Goal: Navigation & Orientation: Find specific page/section

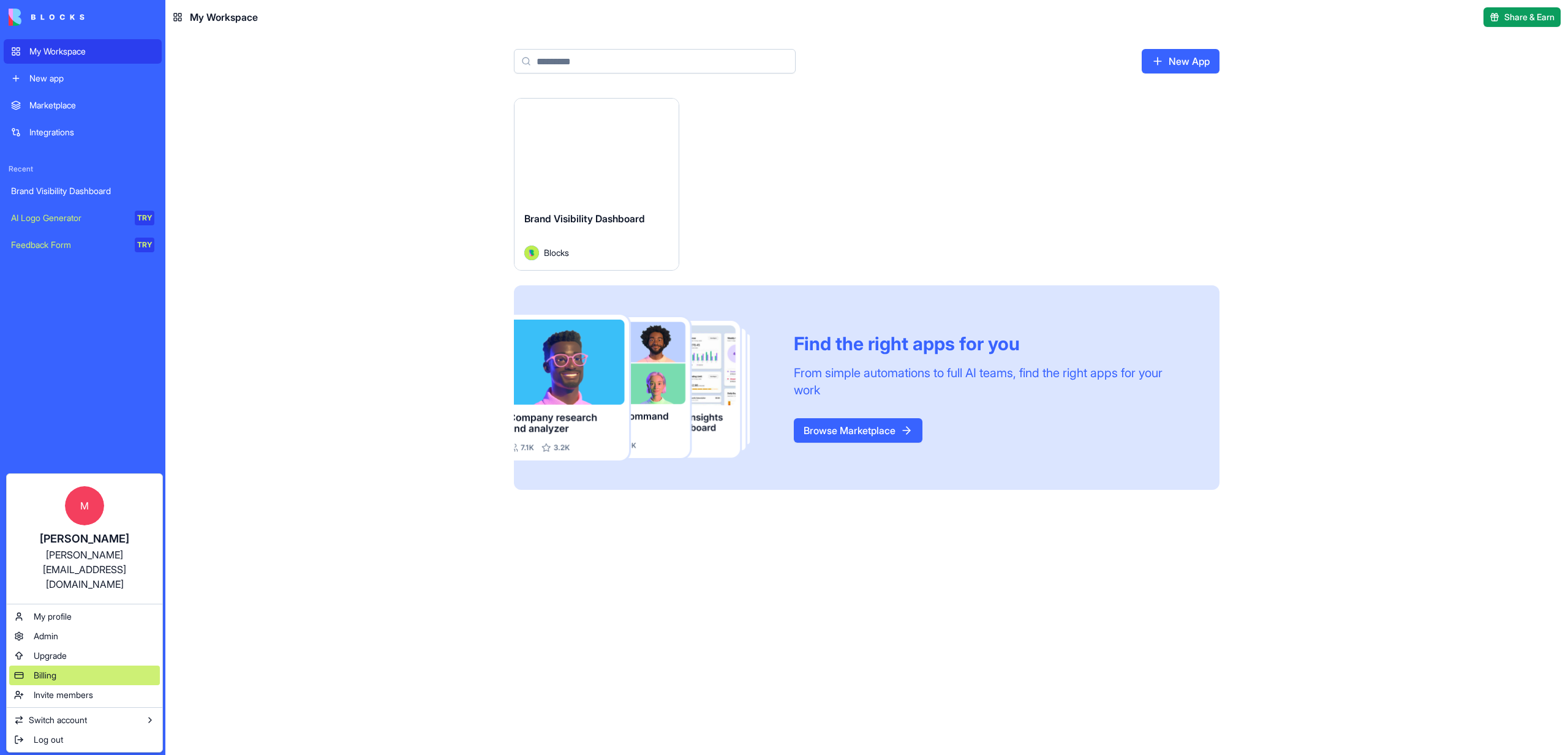
click at [39, 669] on span "Billing" at bounding box center [44, 675] width 23 height 12
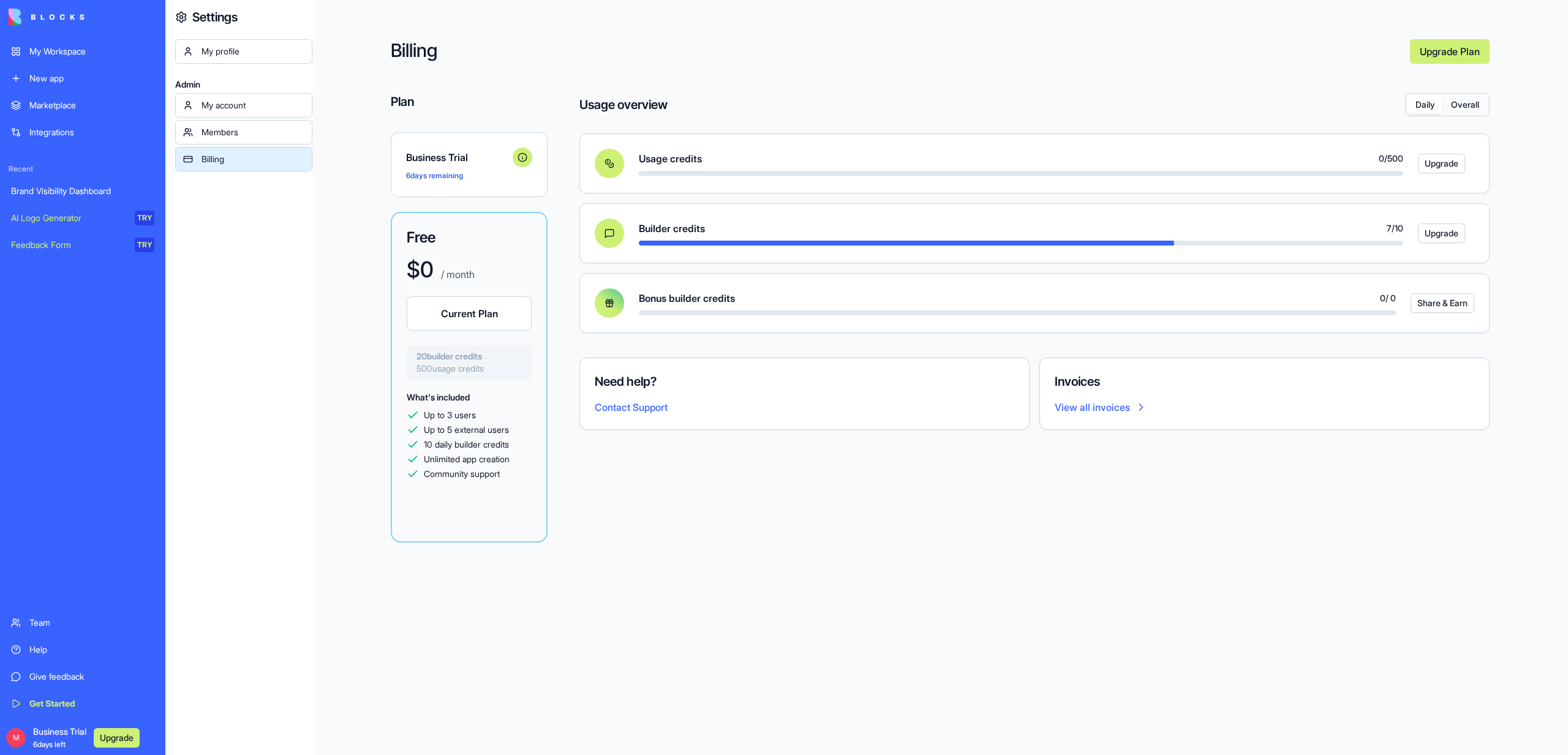
click at [1469, 102] on button "Overall" at bounding box center [1465, 105] width 45 height 18
click at [1430, 102] on button "Daily" at bounding box center [1424, 105] width 35 height 18
click at [49, 182] on link "Brand Visibility Dashboard" at bounding box center [83, 191] width 158 height 25
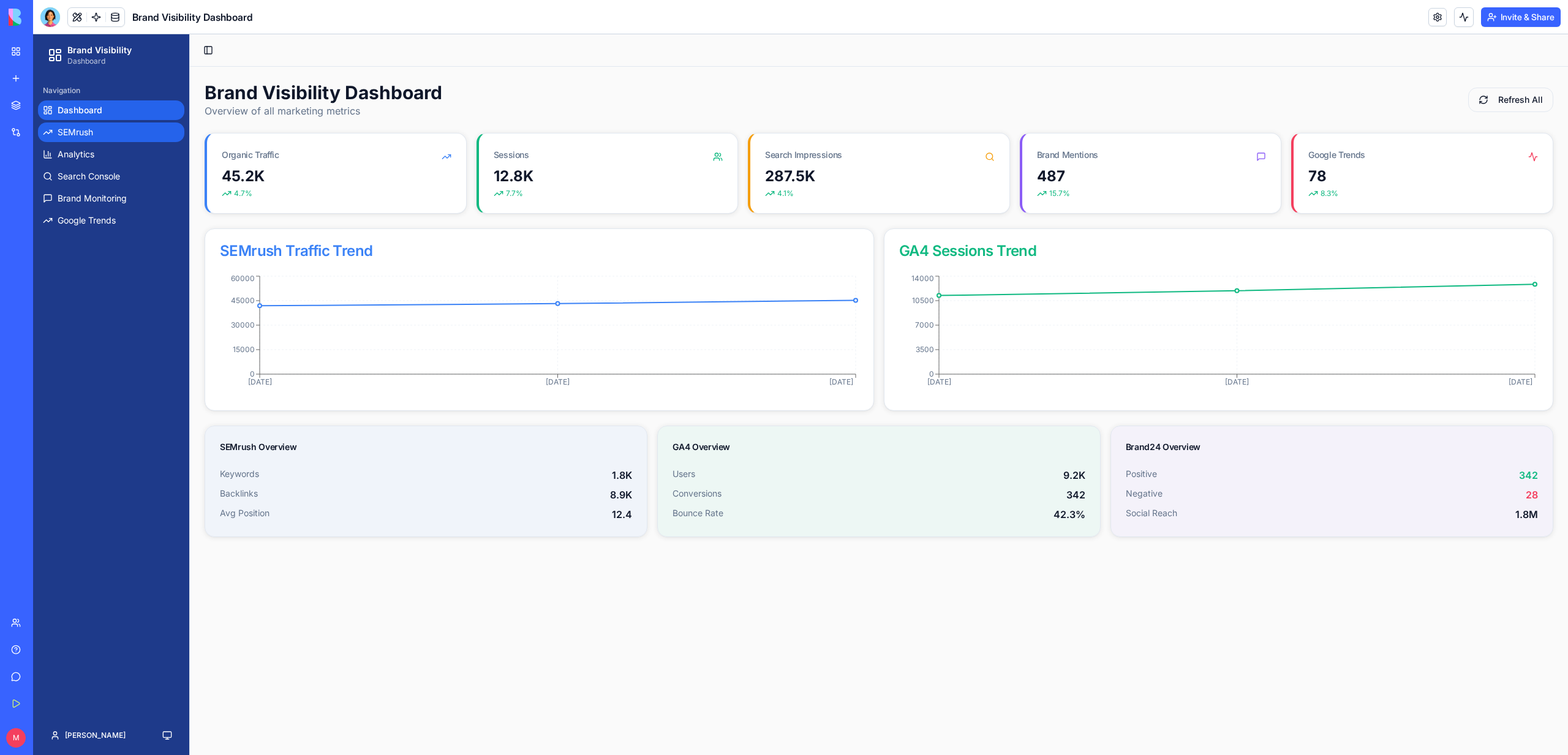
click at [119, 137] on link "SEMrush" at bounding box center [111, 132] width 147 height 19
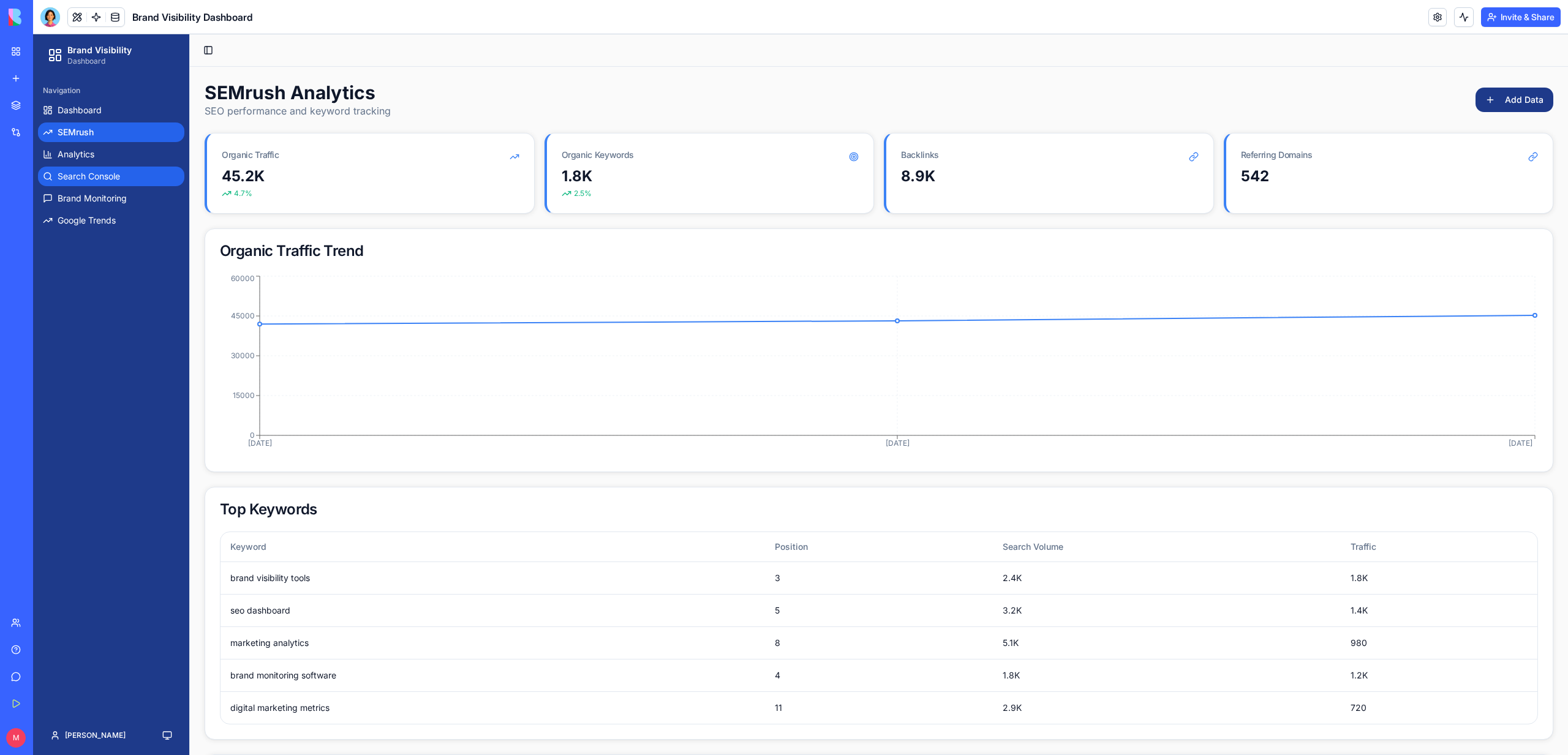
click at [107, 172] on span "Search Console" at bounding box center [88, 176] width 62 height 12
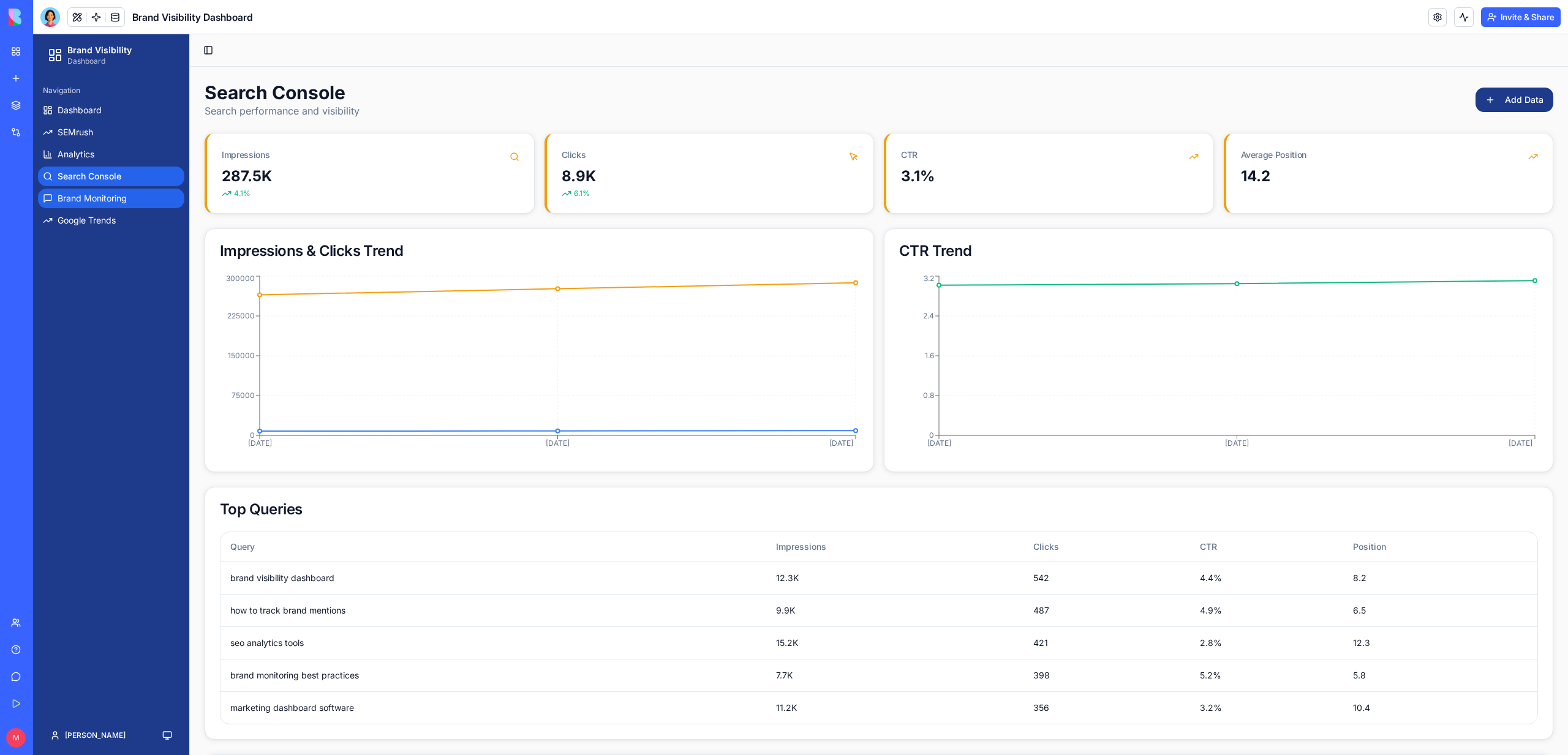
click at [107, 203] on span "Brand Monitoring" at bounding box center [92, 199] width 69 height 12
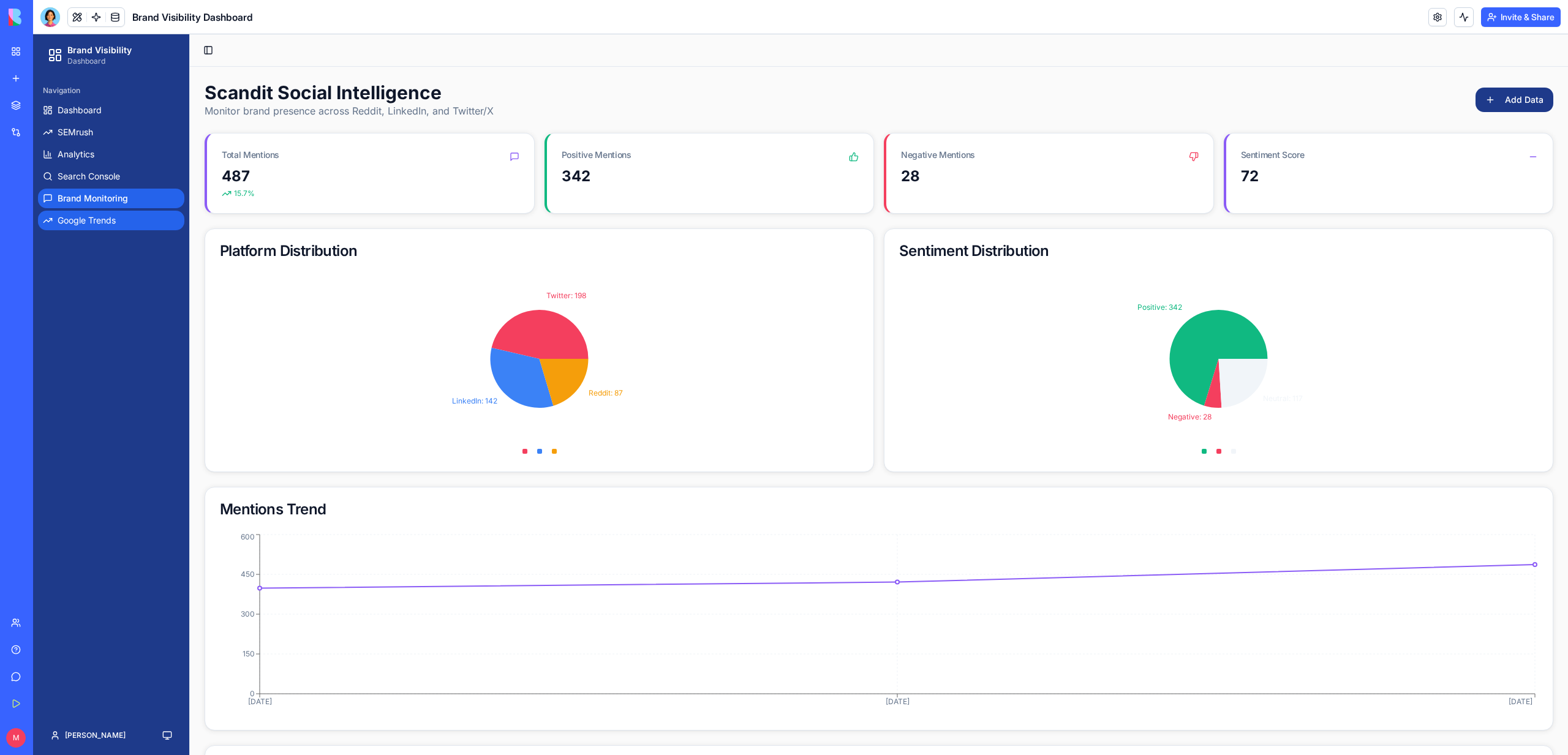
click at [108, 230] on link "Google Trends" at bounding box center [111, 220] width 147 height 19
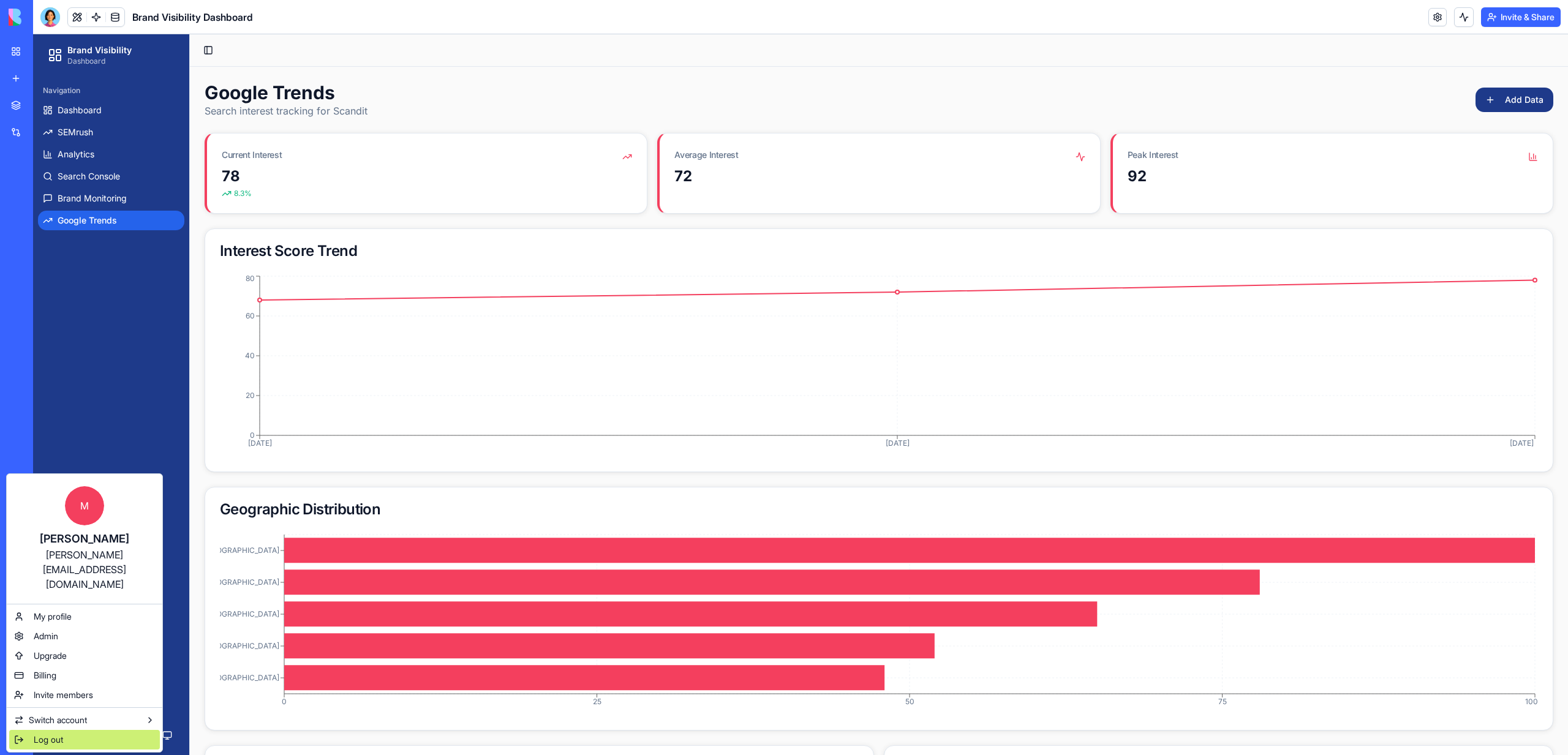
click at [55, 733] on span "Log out" at bounding box center [48, 739] width 29 height 12
